Goal: Task Accomplishment & Management: Use online tool/utility

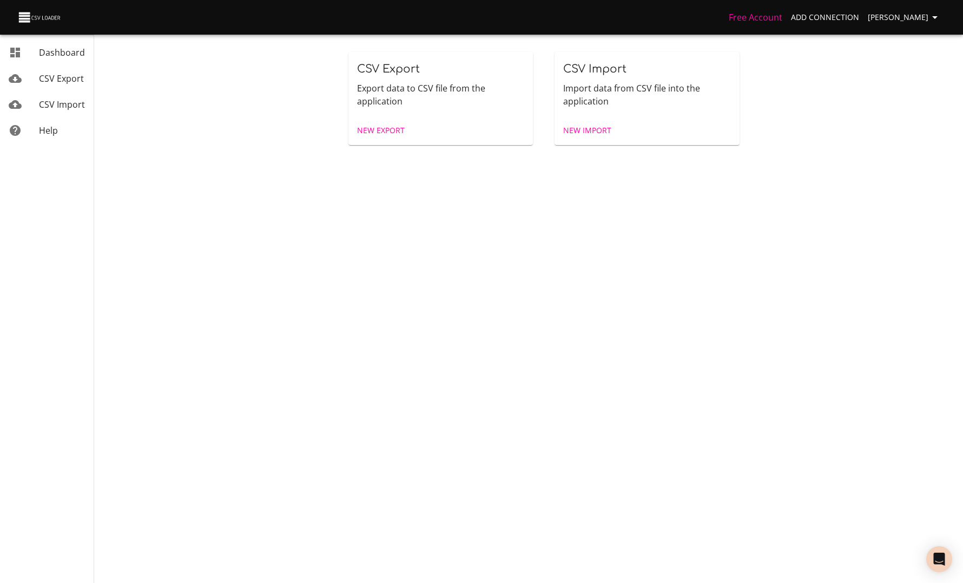
click at [367, 137] on link "New Export" at bounding box center [381, 131] width 56 height 20
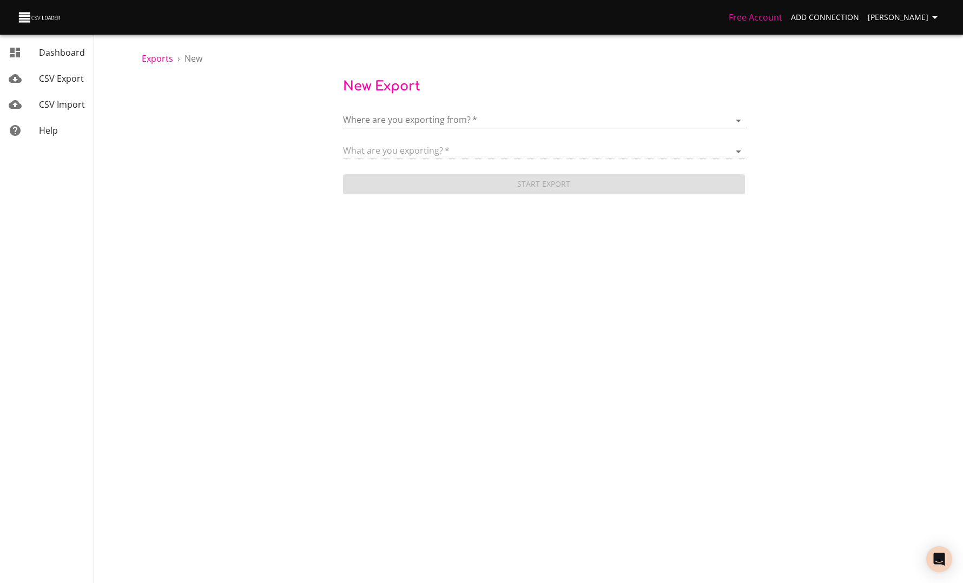
click at [398, 122] on body "Free Account Add Connection Anaëlle Doux Dashboard CSV Export CSV Import Help E…" at bounding box center [481, 291] width 963 height 583
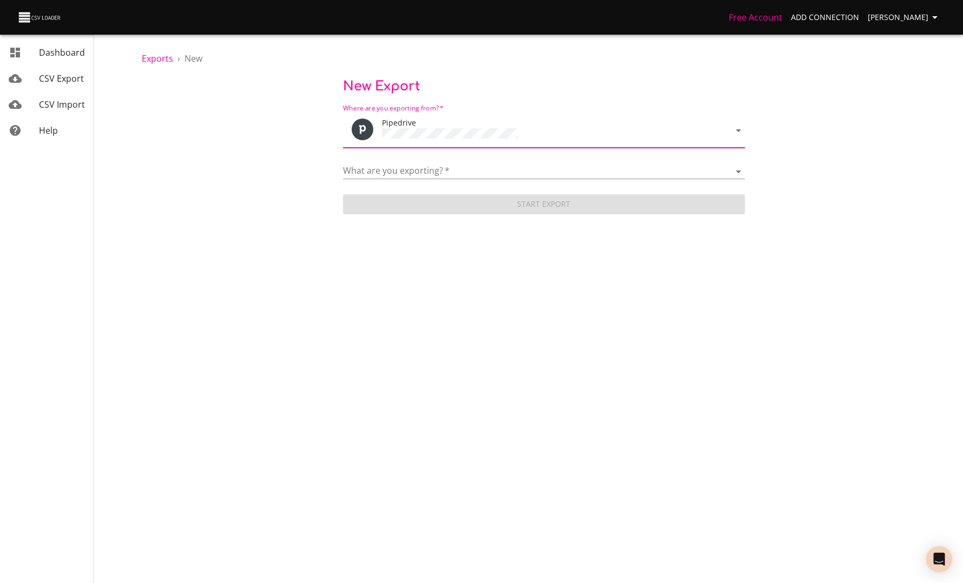
click at [405, 159] on div "What are you exporting?   * Activities Activity Types Deal Products Deals Email…" at bounding box center [544, 167] width 402 height 24
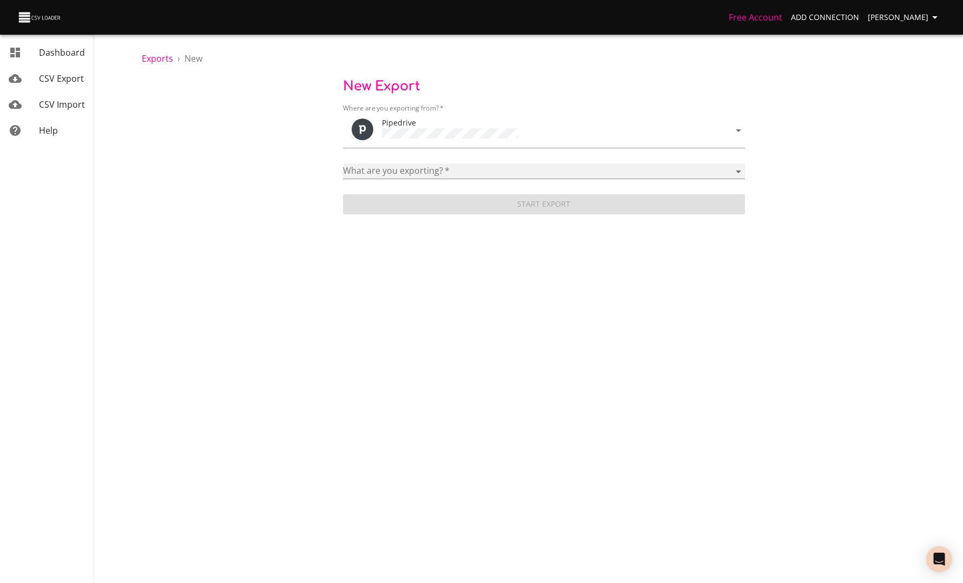
click at [405, 165] on select "Activities Activity Types Deal Products Deals Email Threads Emails Notes Organi…" at bounding box center [544, 171] width 402 height 16
click at [343, 163] on select "Activities Activity Types Deal Products Deals Email Threads Emails Notes Organi…" at bounding box center [544, 171] width 402 height 16
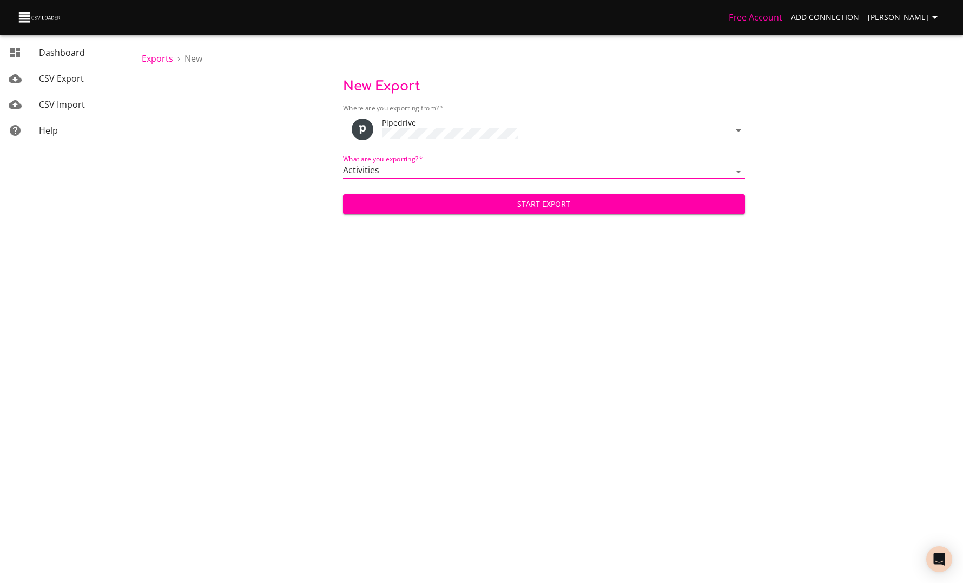
click at [413, 200] on span "Start Export" at bounding box center [544, 205] width 385 height 14
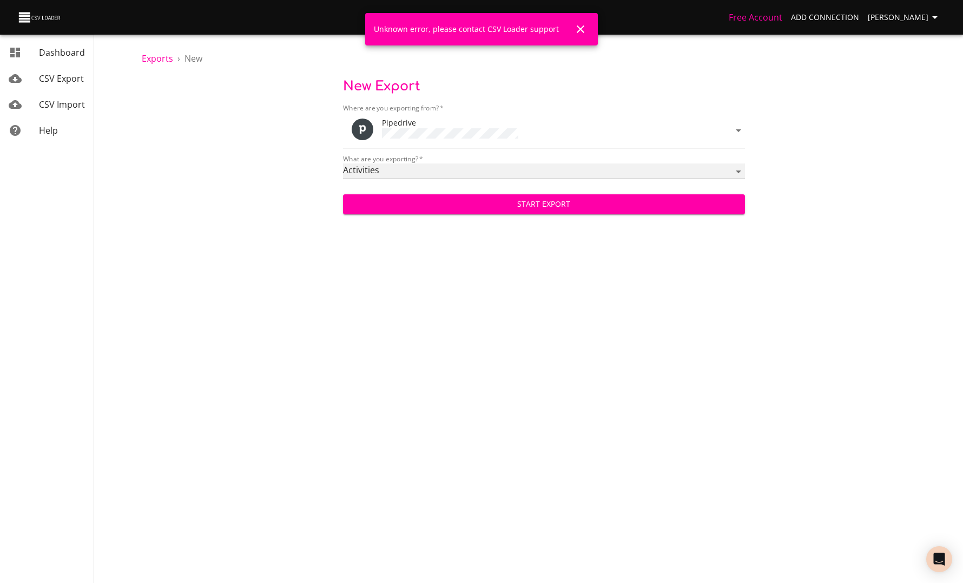
click at [447, 175] on select "Activities Activity Types Deal Products Deals Email Threads Emails Notes Organi…" at bounding box center [544, 171] width 402 height 16
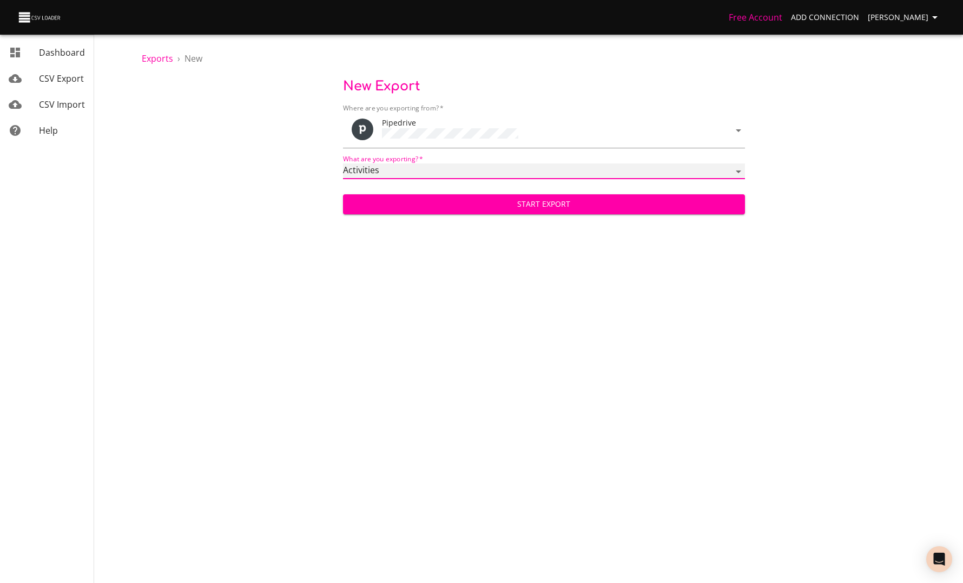
select select "mail_messages"
click at [343, 163] on select "Activities Activity Types Deal Products Deals Email Threads Emails Notes Organi…" at bounding box center [544, 171] width 402 height 16
click at [488, 200] on span "Start Export" at bounding box center [544, 205] width 385 height 14
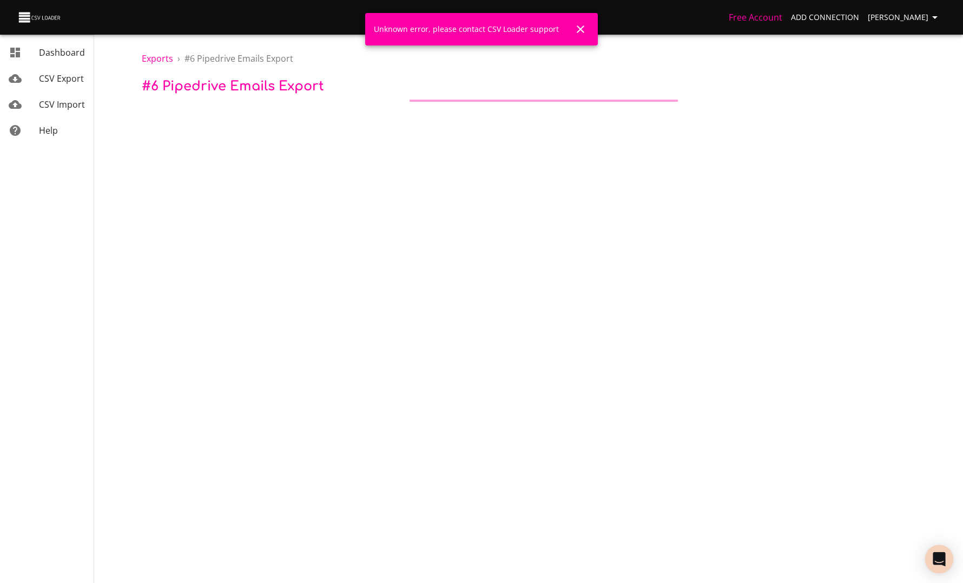
click at [938, 557] on icon "Open Intercom Messenger" at bounding box center [939, 559] width 12 height 14
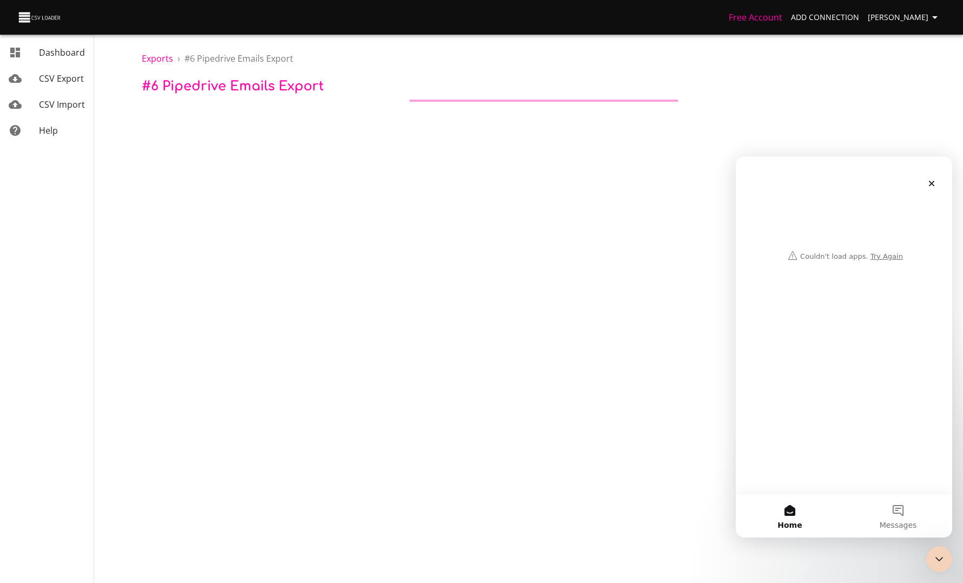
click at [879, 257] on div "Intercom messenger" at bounding box center [844, 210] width 195 height 109
click at [886, 259] on div "Intercom messenger" at bounding box center [844, 210] width 195 height 109
click at [886, 257] on div "Intercom messenger" at bounding box center [844, 210] width 195 height 109
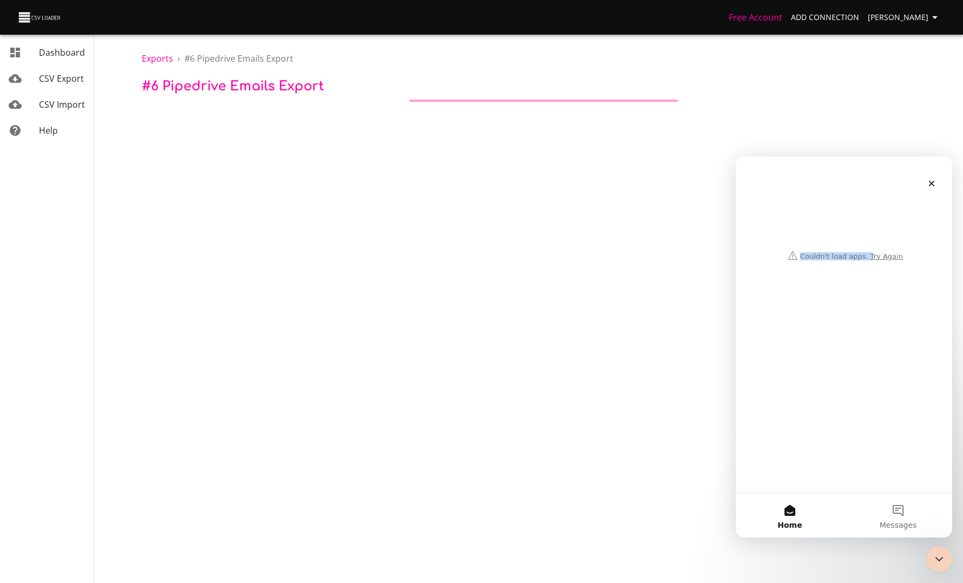
click at [886, 257] on div "Intercom messenger" at bounding box center [844, 210] width 195 height 109
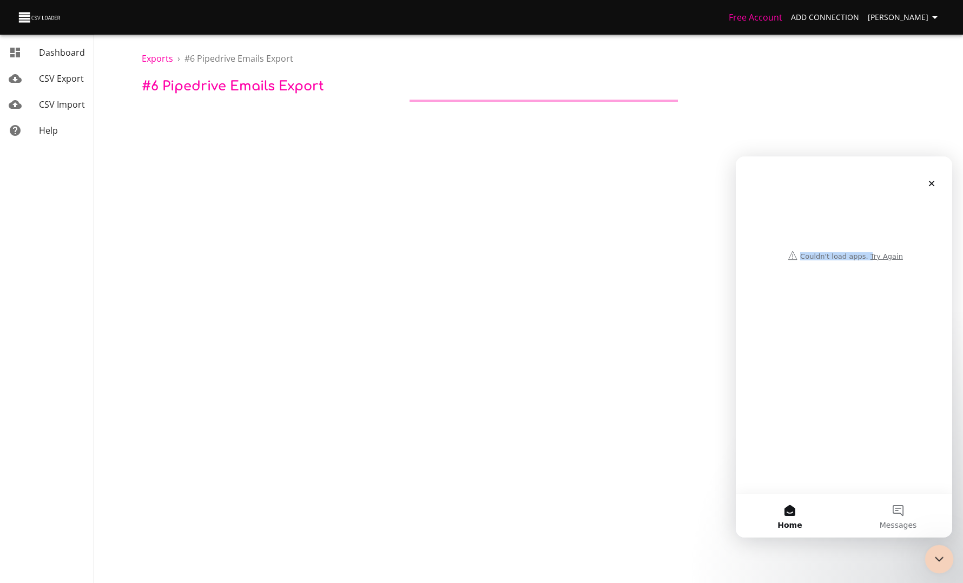
click at [936, 552] on icon "Close Intercom Messenger" at bounding box center [937, 557] width 13 height 13
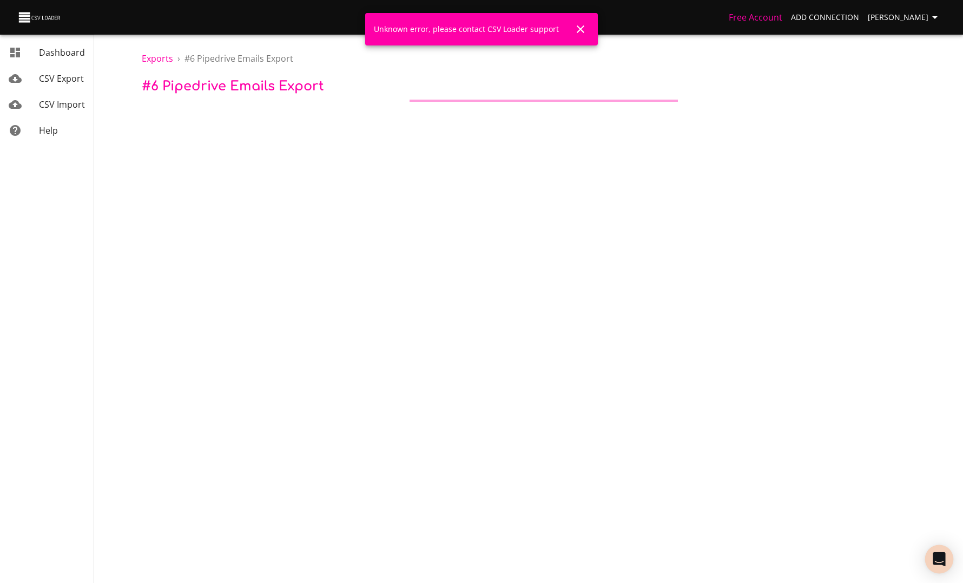
click at [937, 561] on icon "Open Intercom Messenger" at bounding box center [939, 559] width 12 height 14
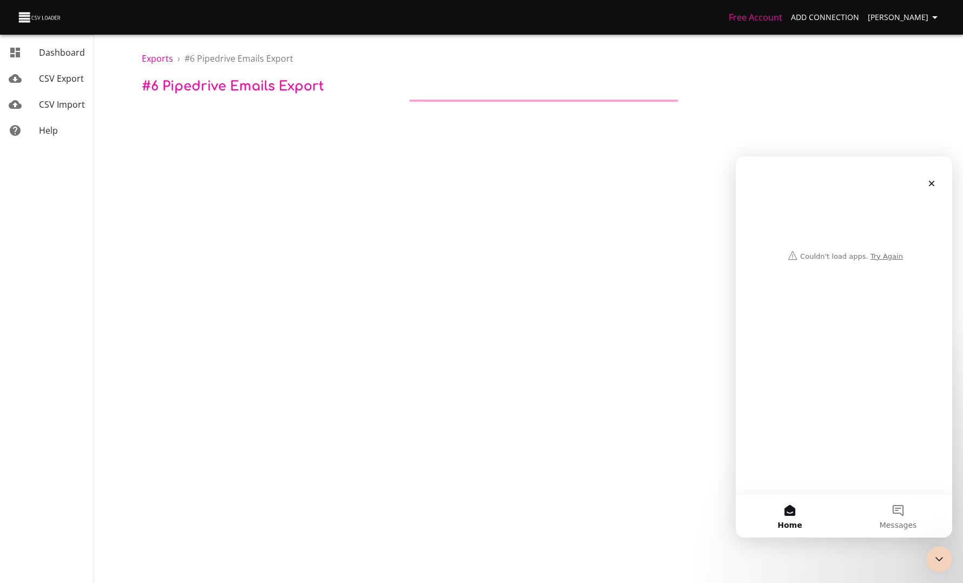
click at [889, 257] on div "Intercom messenger" at bounding box center [844, 210] width 195 height 109
click at [927, 185] on div "Close" at bounding box center [931, 183] width 19 height 19
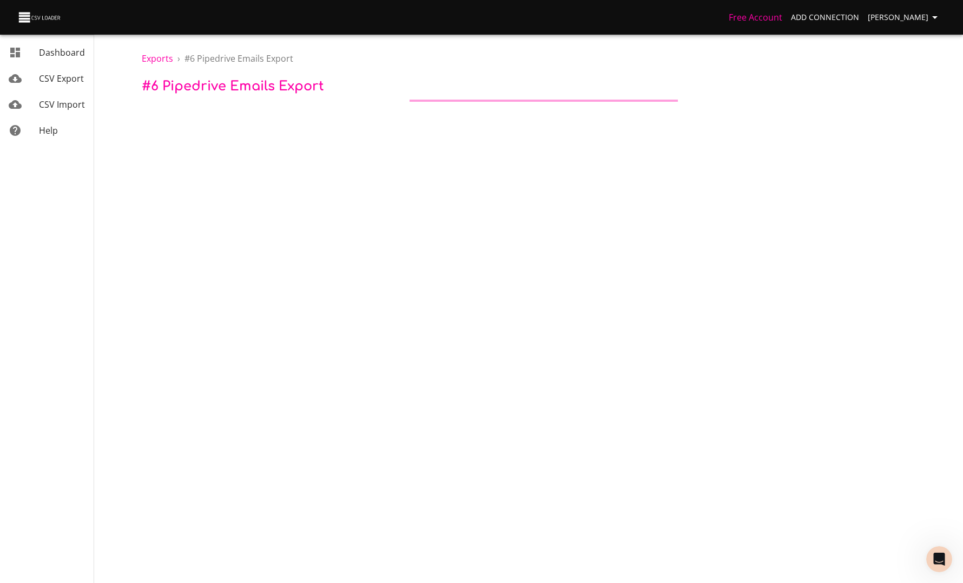
click at [921, 21] on span "[PERSON_NAME]" at bounding box center [905, 18] width 74 height 14
click at [904, 142] on li "Sign out" at bounding box center [912, 138] width 69 height 19
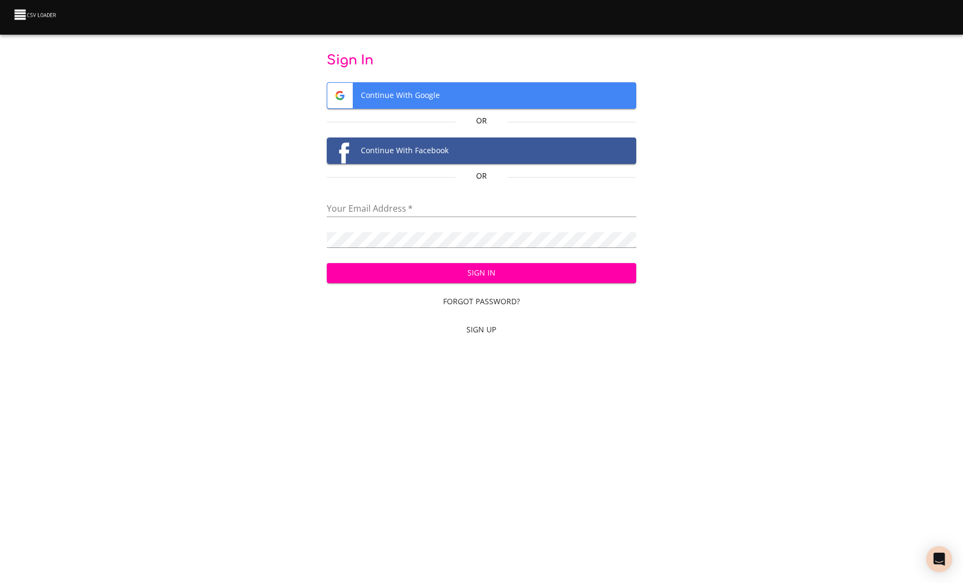
click at [385, 211] on input "email" at bounding box center [482, 209] width 310 height 16
type input "aravet@makethegrade.fr"
click at [404, 271] on span "Sign In" at bounding box center [482, 273] width 292 height 14
